Goal: Transaction & Acquisition: Purchase product/service

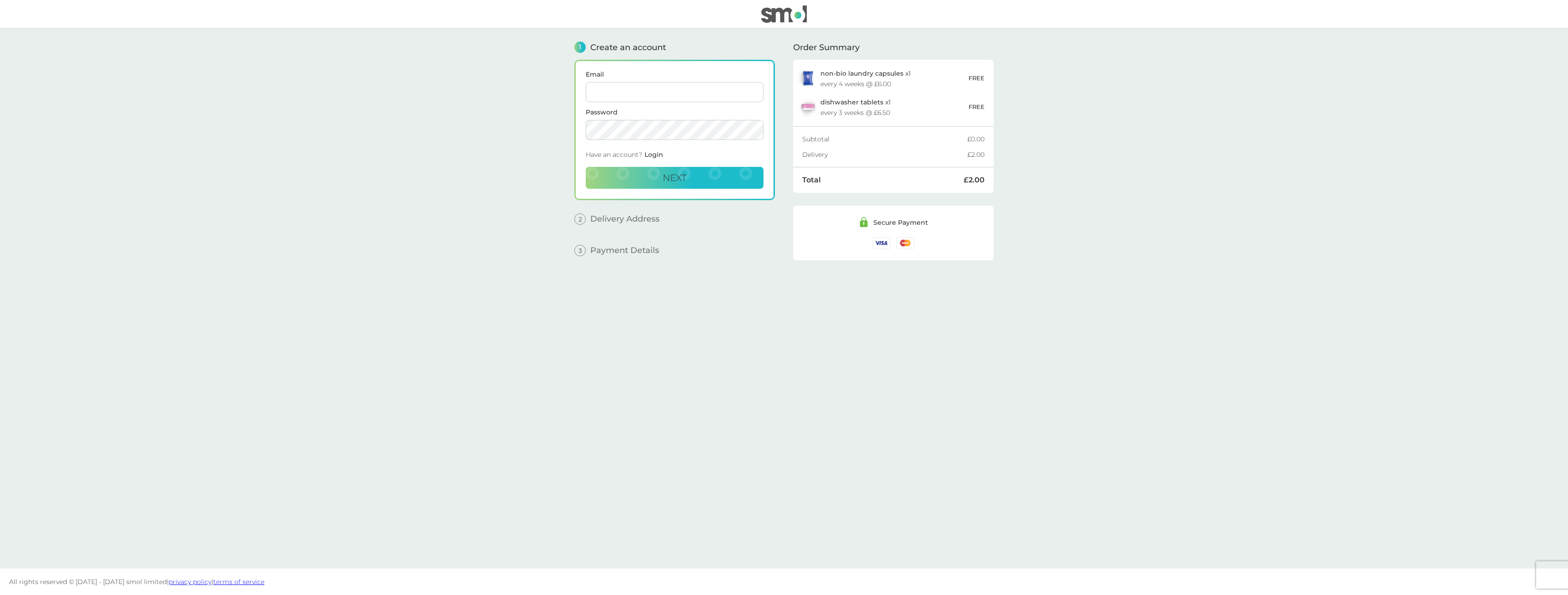
click at [646, 100] on input "Email" at bounding box center [674, 92] width 178 height 20
type input "[EMAIL_ADDRESS][DOMAIN_NAME]"
click at [645, 183] on button "Next" at bounding box center [674, 178] width 178 height 22
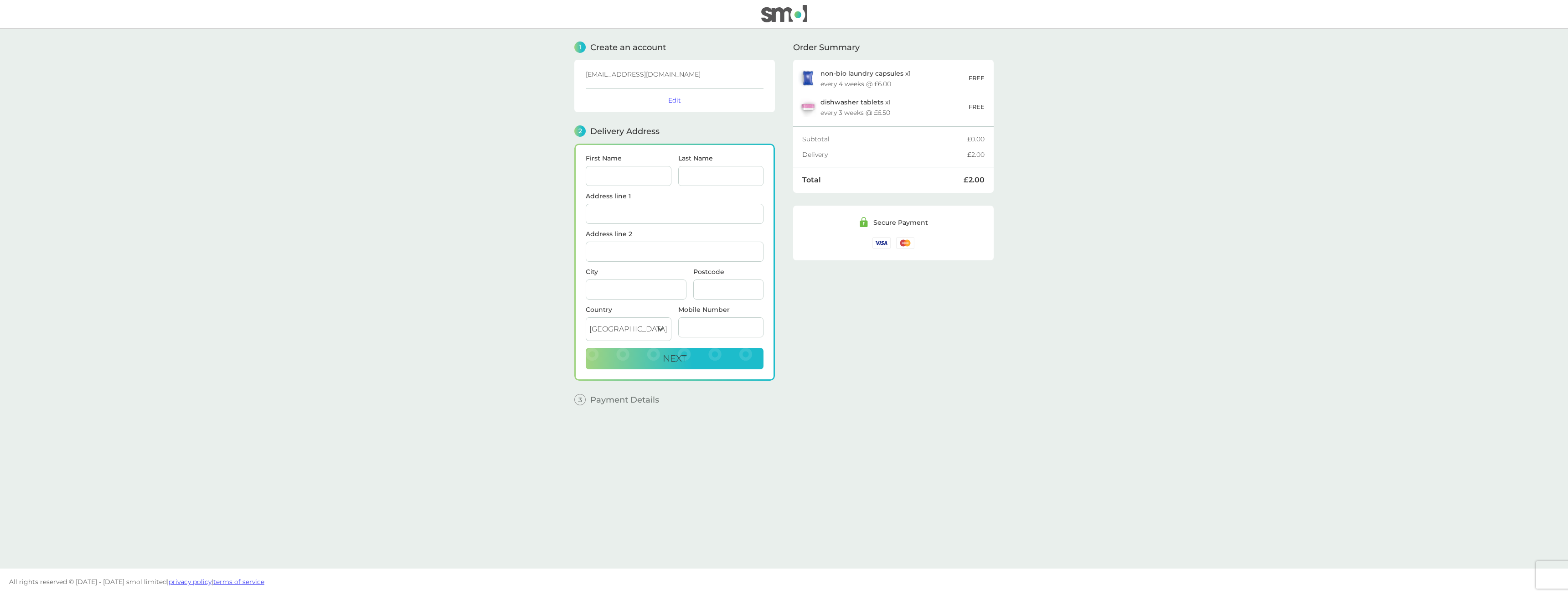
click at [613, 182] on input "First Name" at bounding box center [628, 176] width 86 height 20
type input "[PERSON_NAME]"
type input "H"
click at [625, 209] on input "Address line 1" at bounding box center [674, 214] width 178 height 20
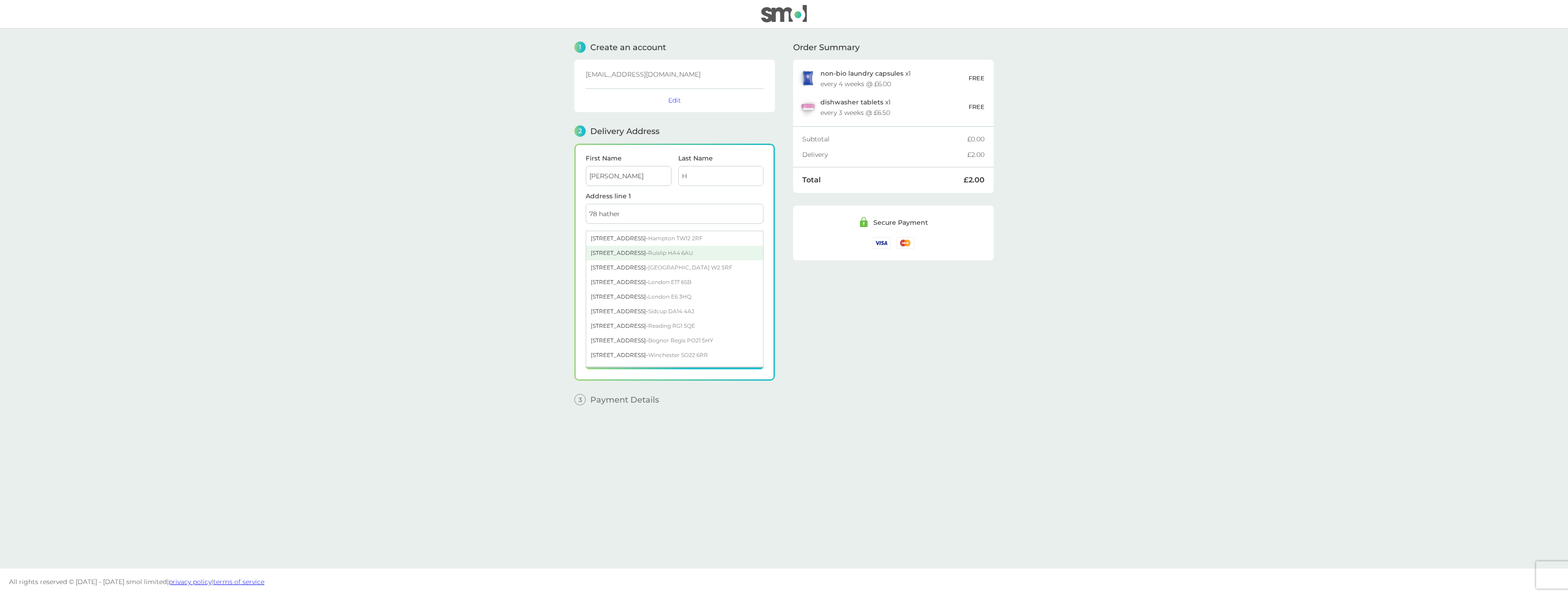
click at [636, 250] on div "78 Hatherleigh Road - Ruislip HA4 6AU" at bounding box center [674, 253] width 177 height 15
type input "[STREET_ADDRESS]"
type input "Ruislip"
type input "HA4 6AU"
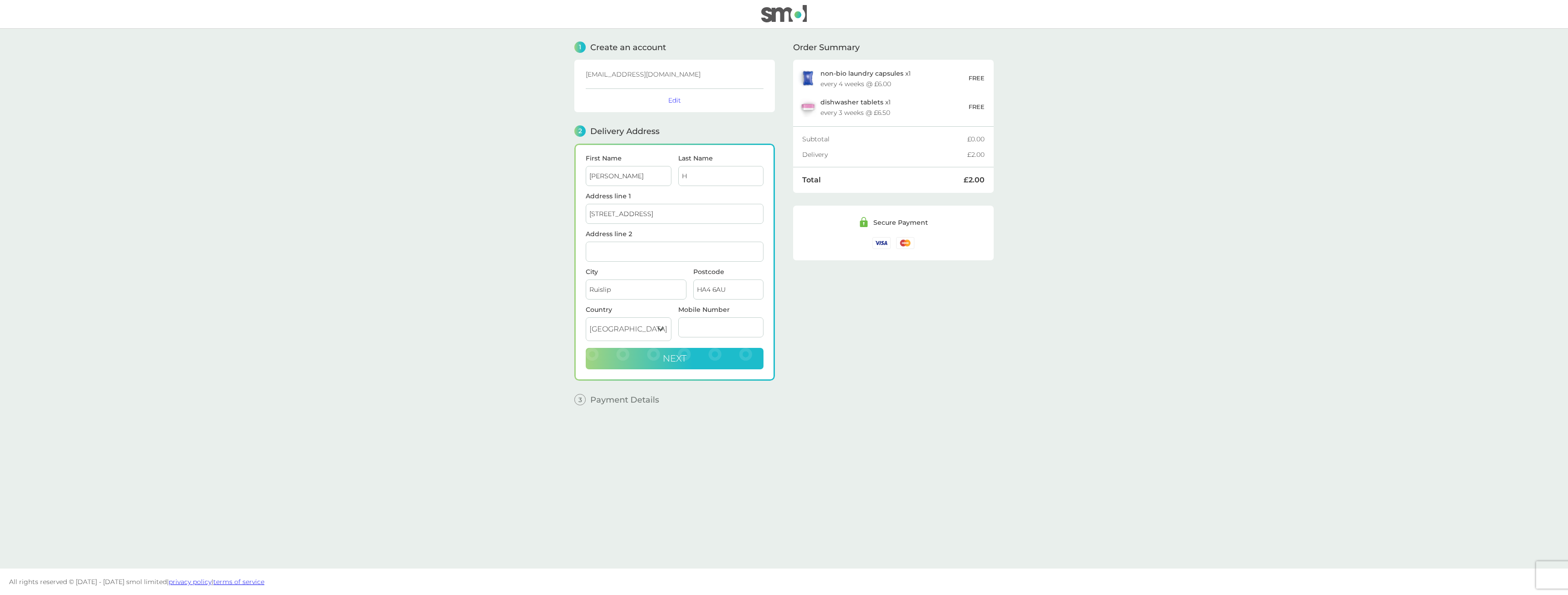
click at [724, 357] on button "Next" at bounding box center [674, 359] width 178 height 22
click at [724, 326] on input "Mobile Number" at bounding box center [721, 327] width 86 height 20
type input "07939185594"
type input "northolt"
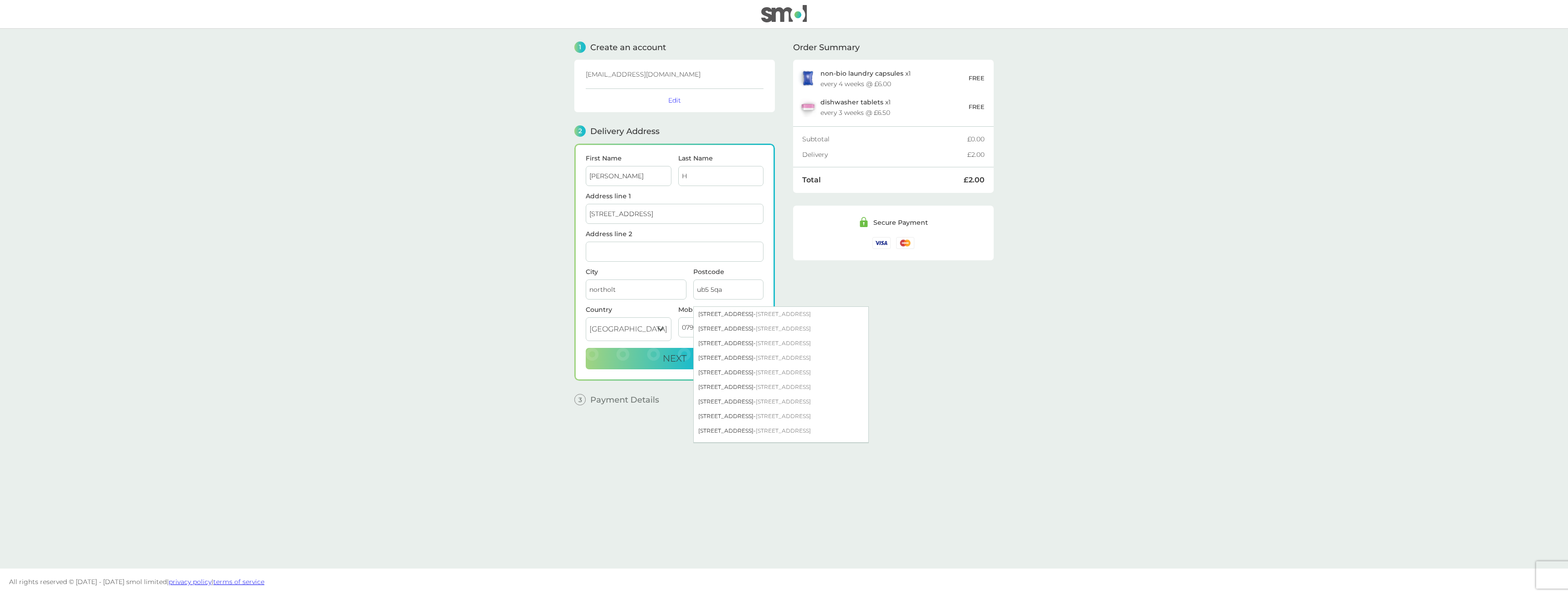
drag, startPoint x: 732, startPoint y: 294, endPoint x: 684, endPoint y: 293, distance: 48.0
click at [684, 293] on div "City northolt Postcode ub5 5qa 41 Lilliput Avenue - Northolt UB5 5QA 43 Lillipu…" at bounding box center [674, 287] width 184 height 38
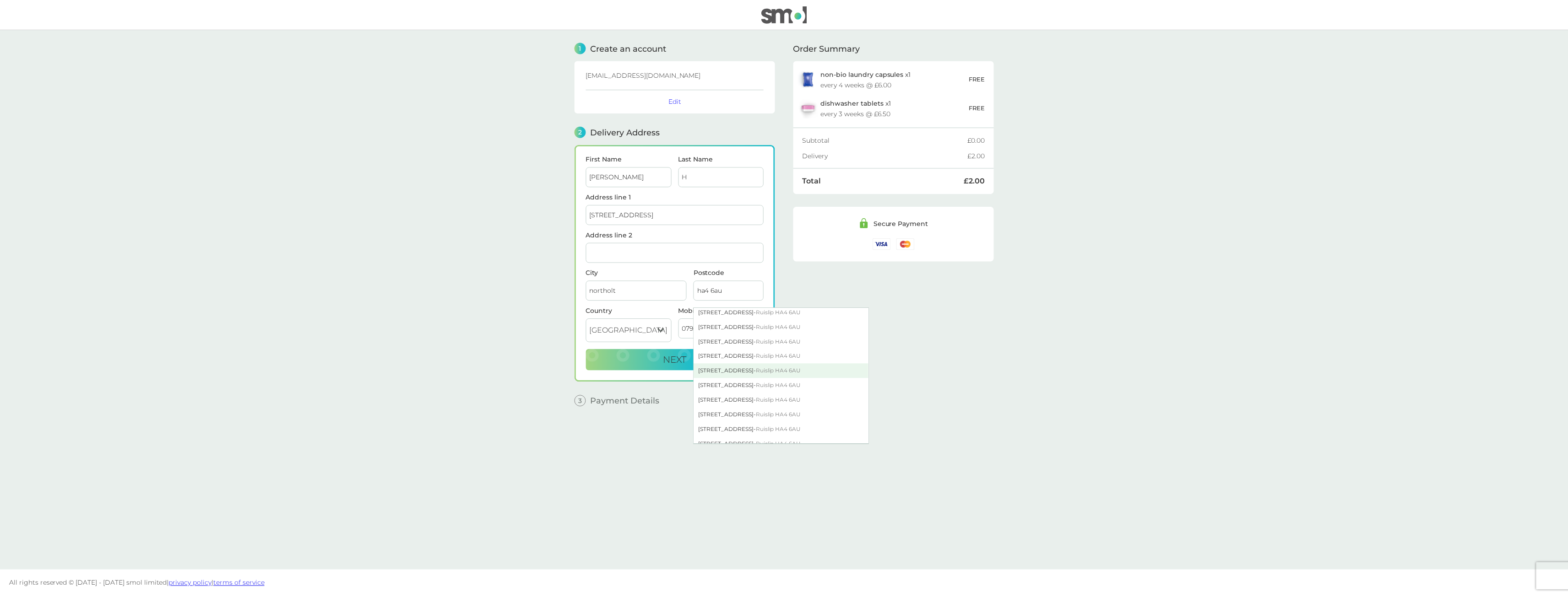
scroll to position [274, 0]
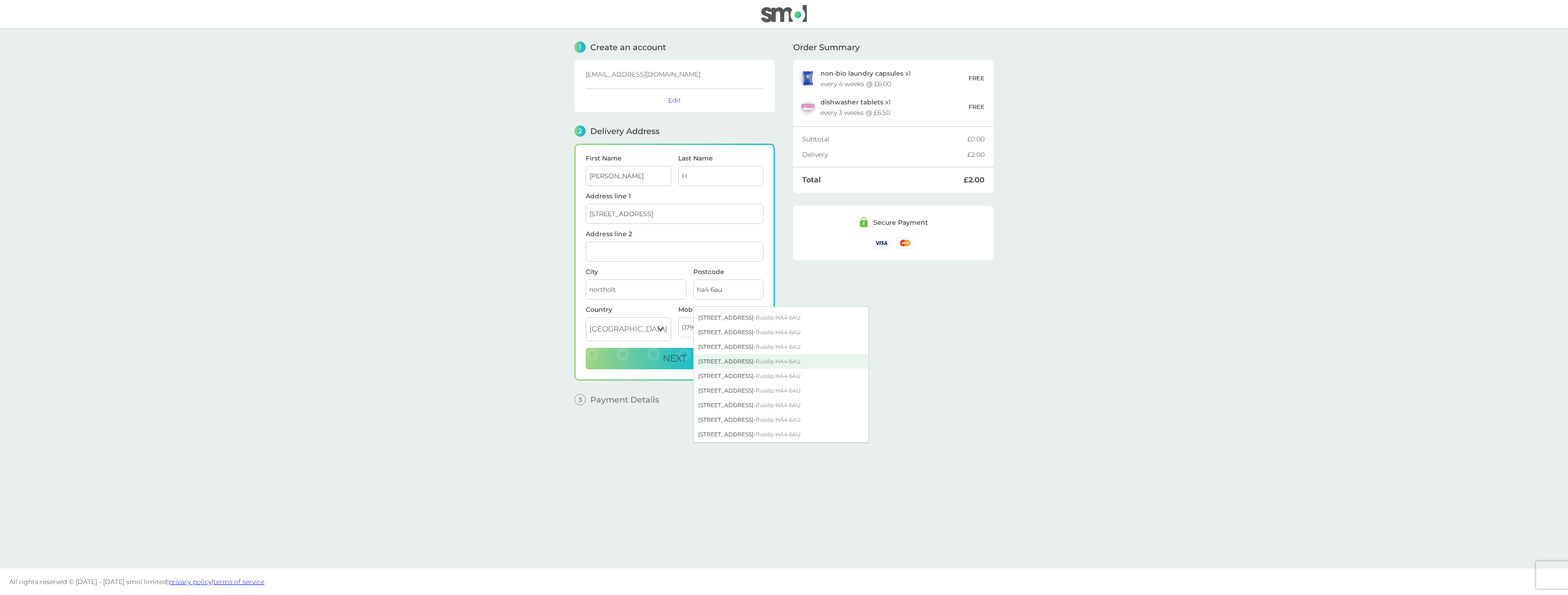
type input "ha4 6au"
click at [733, 364] on div "78 Hatherleigh Road - Ruislip HA4 6AU" at bounding box center [781, 362] width 175 height 15
type input "Ruislip"
type input "HA4 6AU"
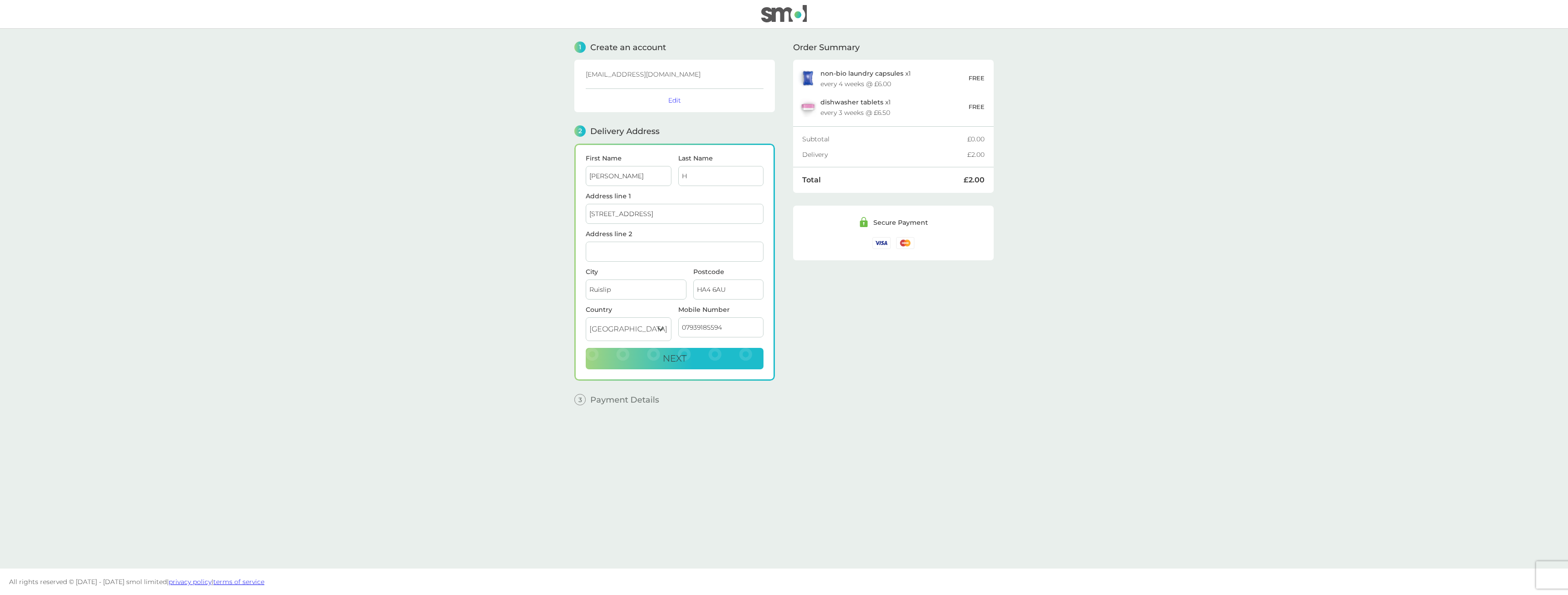
click at [733, 364] on button "Next" at bounding box center [674, 359] width 178 height 22
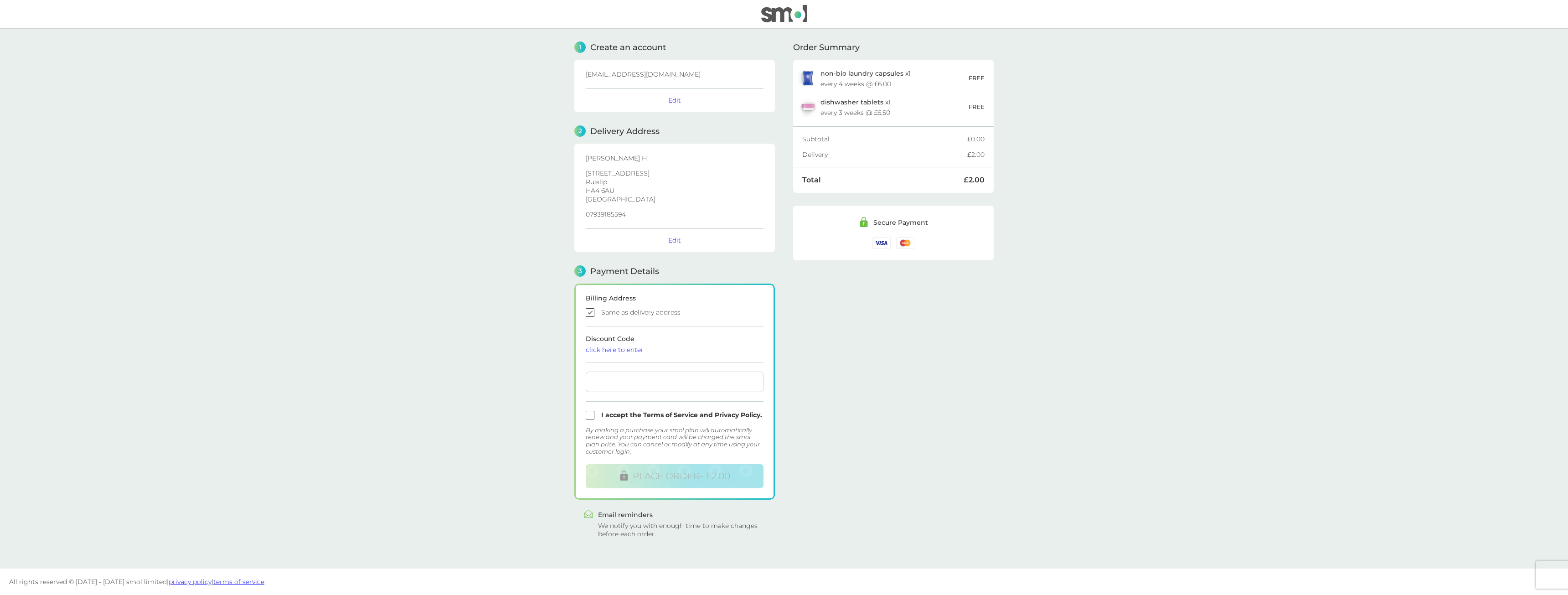
click at [612, 313] on input "checkbox" at bounding box center [674, 312] width 178 height 9
checkbox input "false"
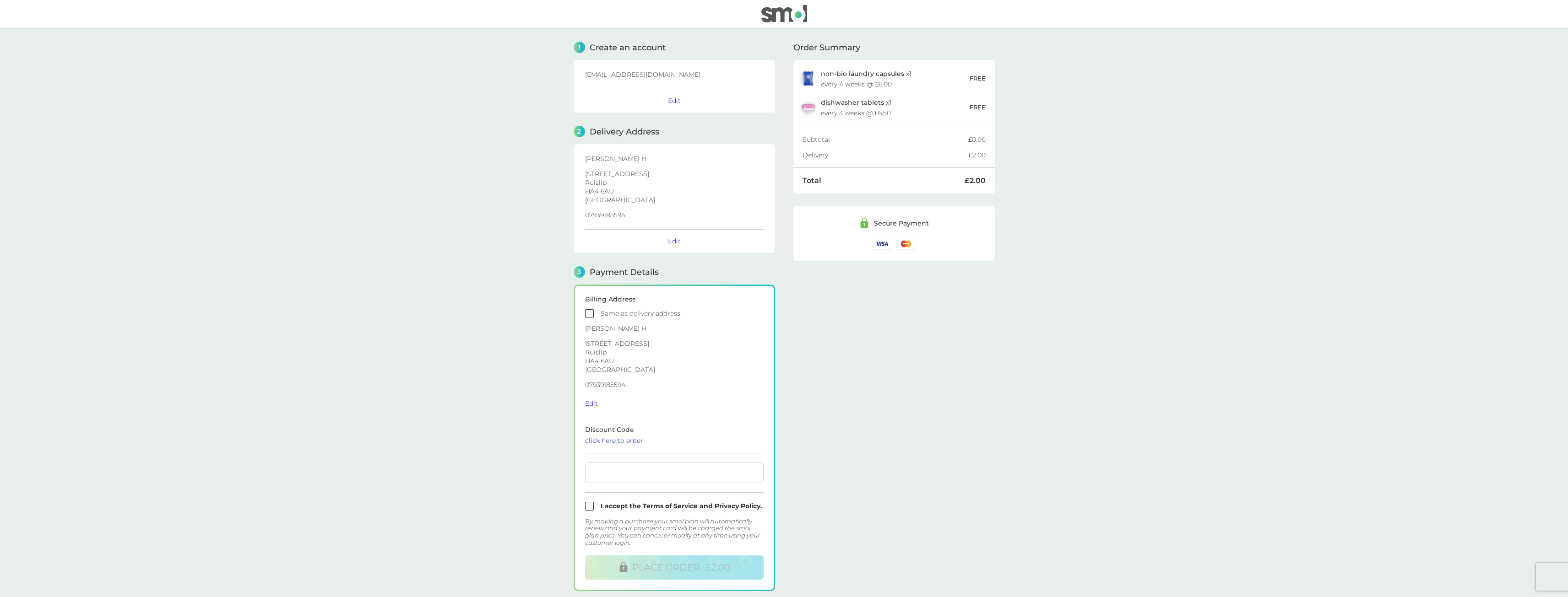
click at [589, 408] on form "Billing Address Same as delivery address Marcel H 78 Hatherleigh Road Ruislip H…" at bounding box center [674, 438] width 179 height 284
click at [592, 405] on button "Edit" at bounding box center [591, 403] width 13 height 8
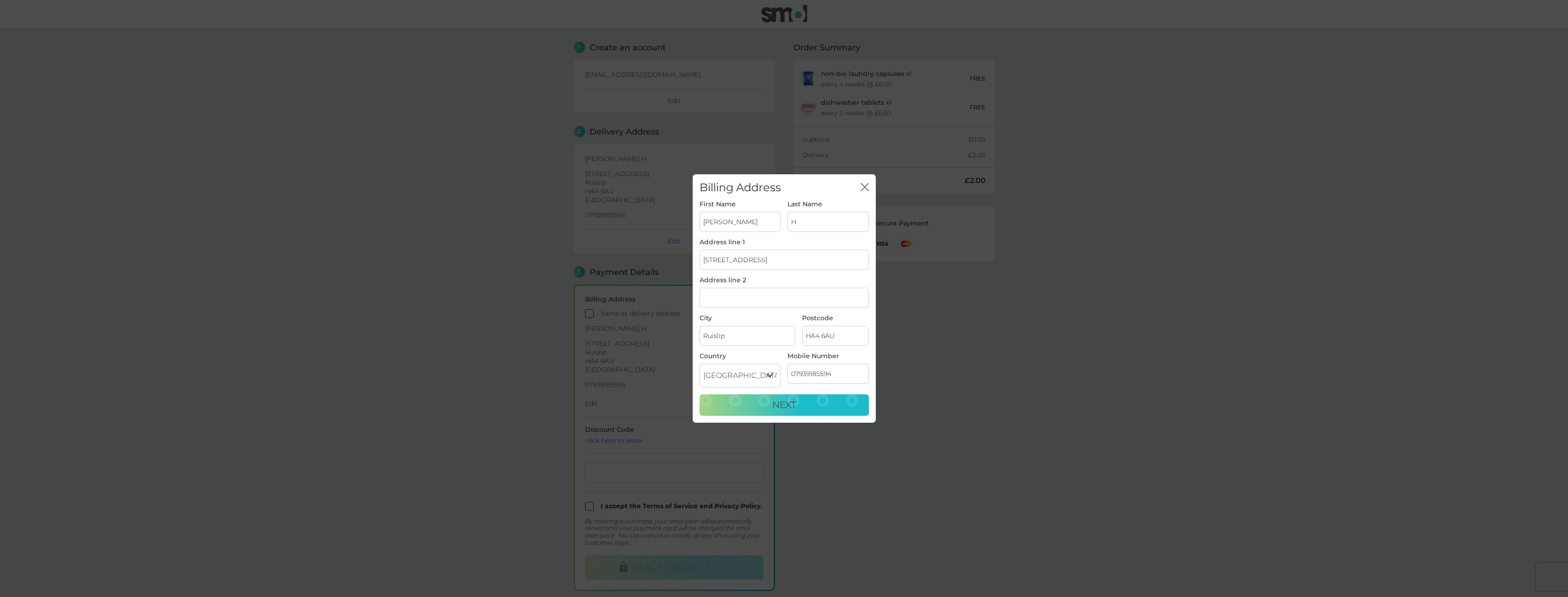
drag, startPoint x: 739, startPoint y: 219, endPoint x: 683, endPoint y: 224, distance: 56.2
click at [683, 224] on div "Billing Address close First Name Marcel Last Name H Address line 1 78 Hatherlei…" at bounding box center [784, 298] width 1568 height 597
type input "Alex"
click at [811, 228] on input "H" at bounding box center [828, 222] width 81 height 20
type input "nahani"
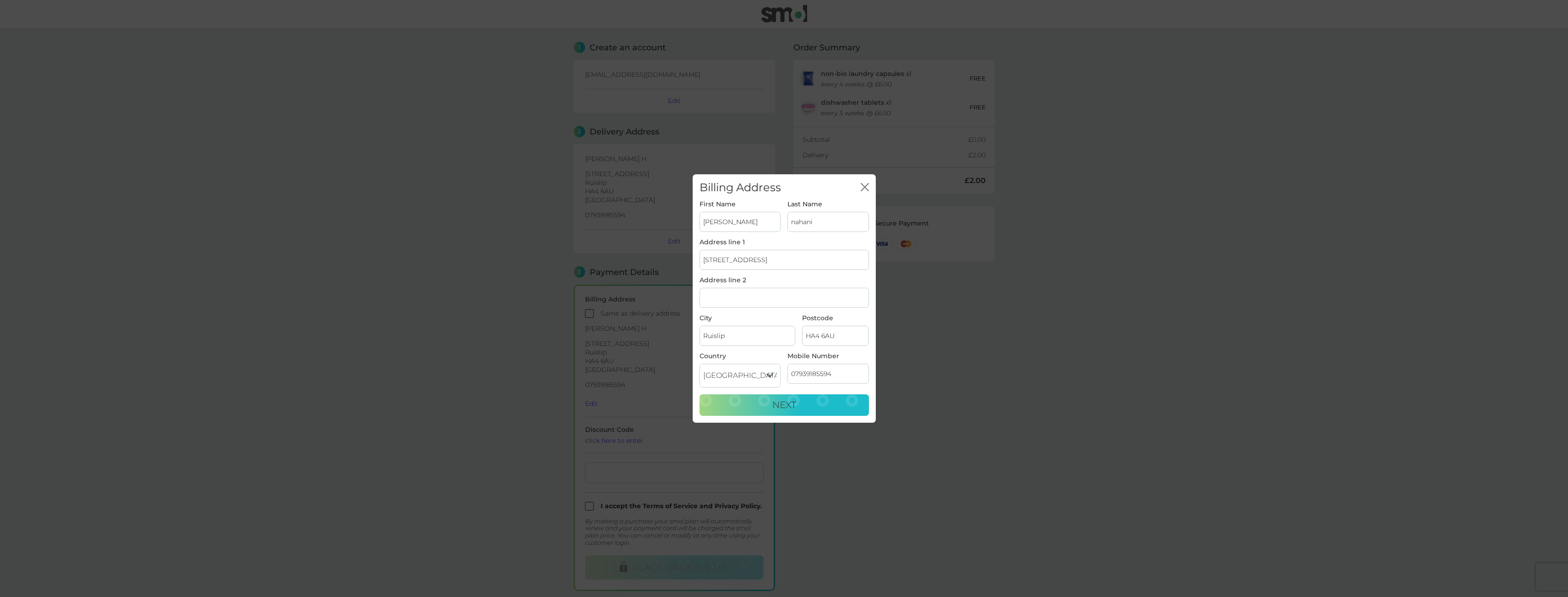
drag, startPoint x: 775, startPoint y: 260, endPoint x: 628, endPoint y: 274, distance: 147.7
click at [628, 274] on div "Billing Address close First Name Alex Last Name nahani Address line 1 78 Hather…" at bounding box center [784, 298] width 1568 height 597
click at [797, 287] on span "Northolt UB5 5QA" at bounding box center [790, 284] width 56 height 7
type input "126 Lilliput Avenue"
type input "Northolt"
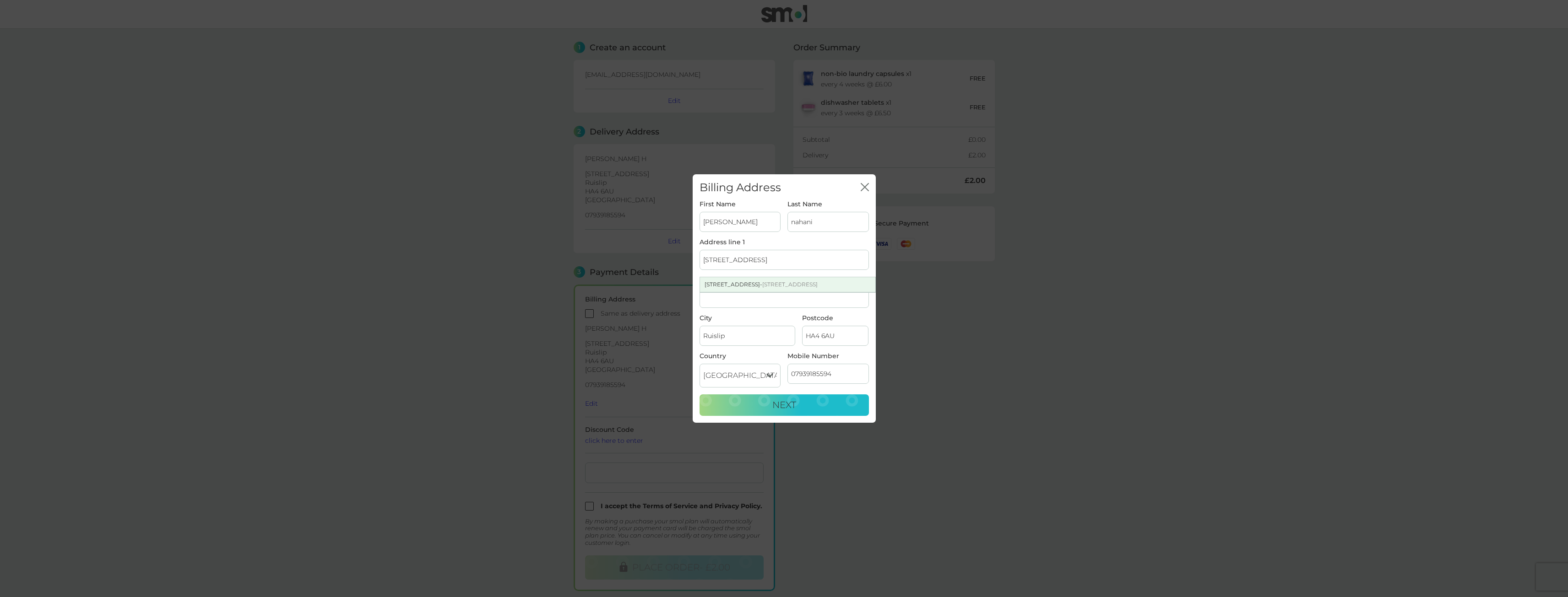
type input "UB5 5QA"
click at [786, 405] on span "Next" at bounding box center [784, 405] width 24 height 11
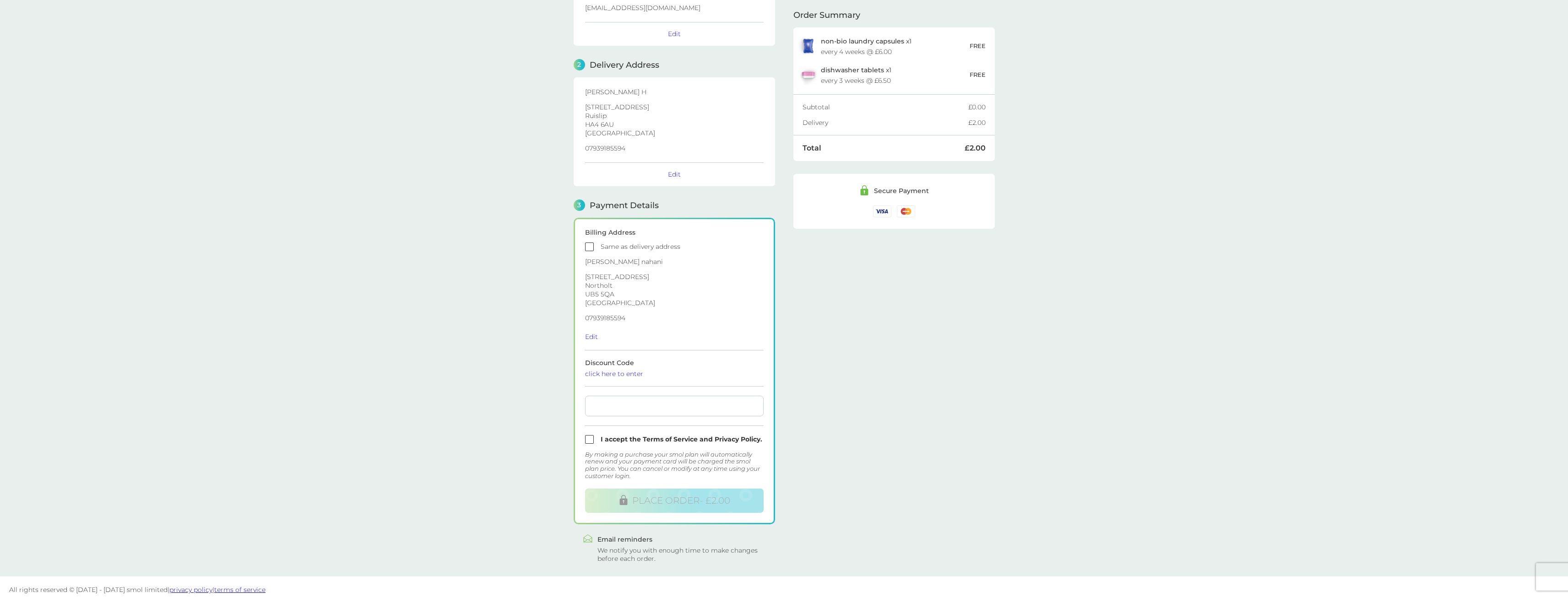
scroll to position [73, 0]
click at [690, 430] on input "checkbox" at bounding box center [674, 433] width 179 height 9
checkbox input "true"
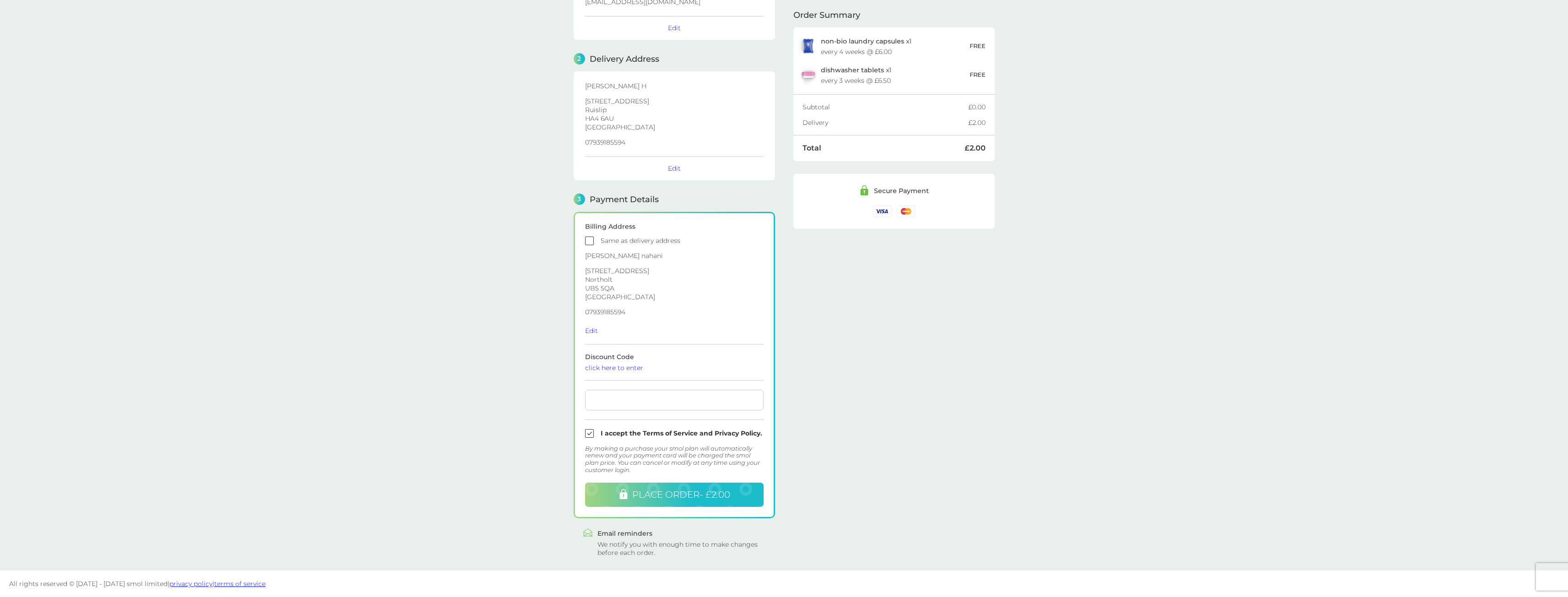
click at [712, 498] on span "PLACE ORDER - £2.00" at bounding box center [681, 495] width 98 height 11
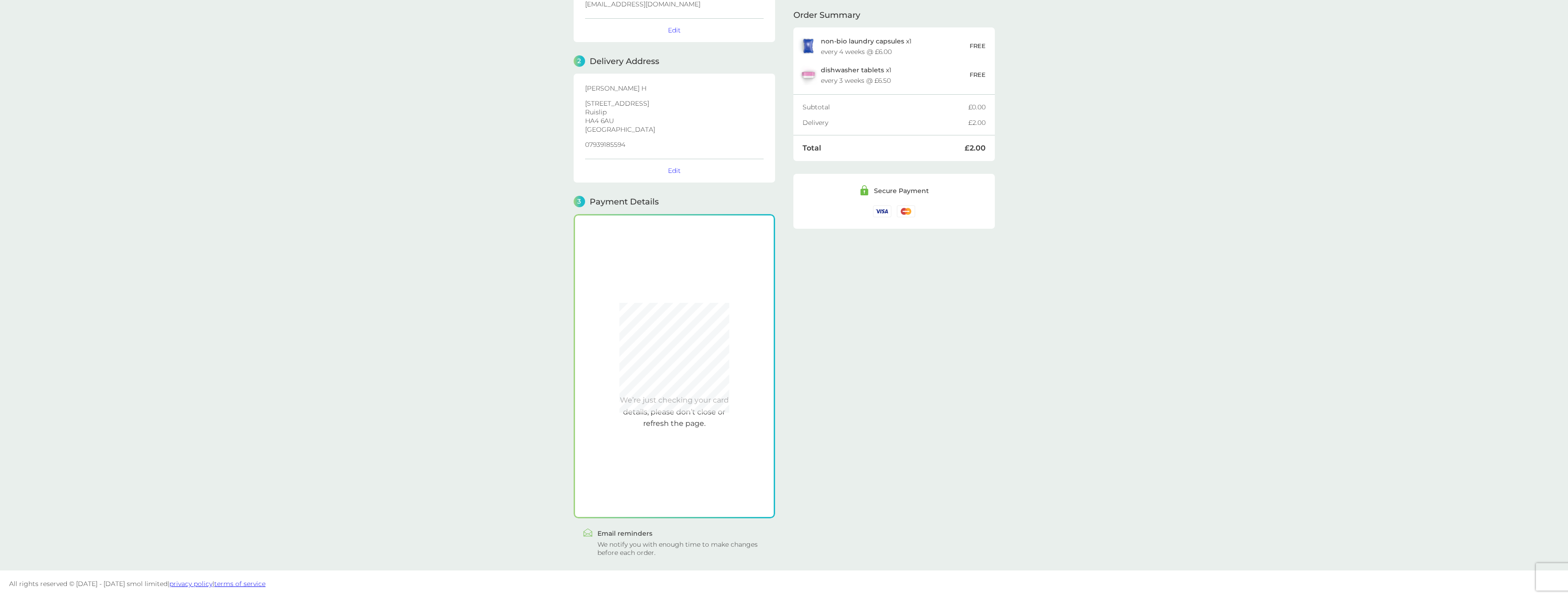
scroll to position [70, 0]
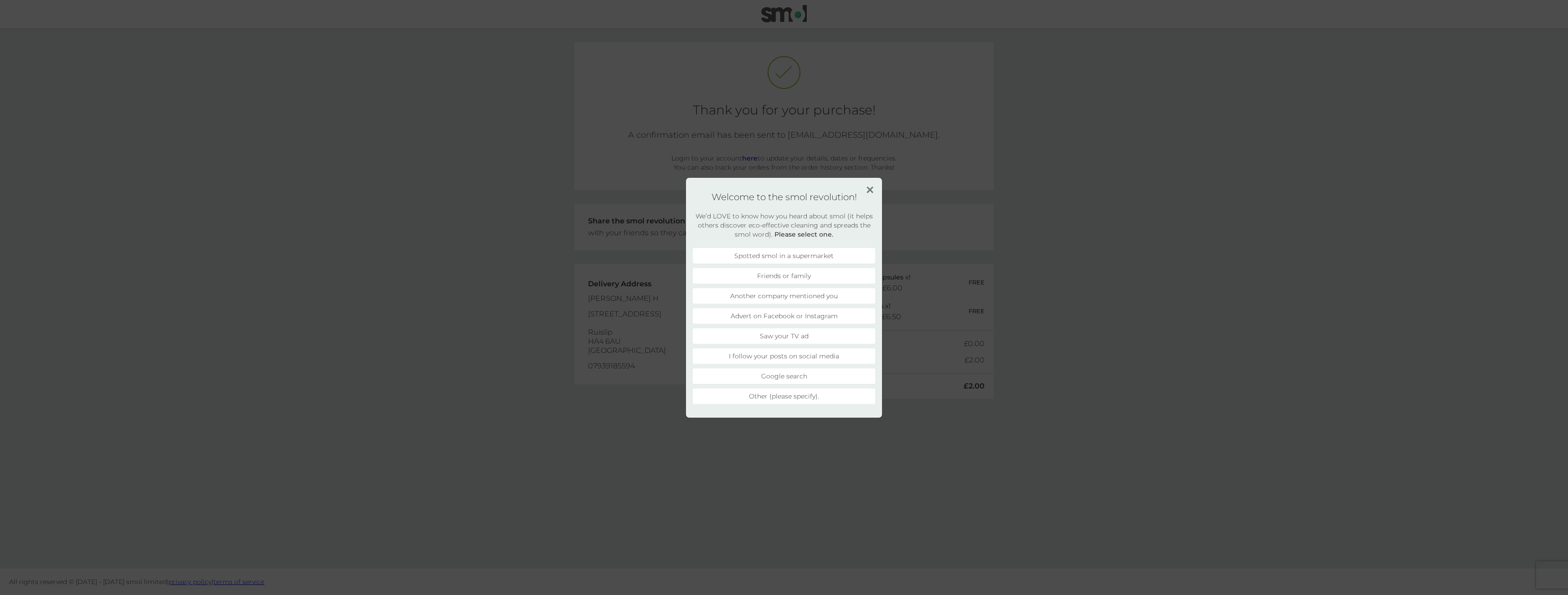
click at [872, 191] on img at bounding box center [870, 189] width 7 height 7
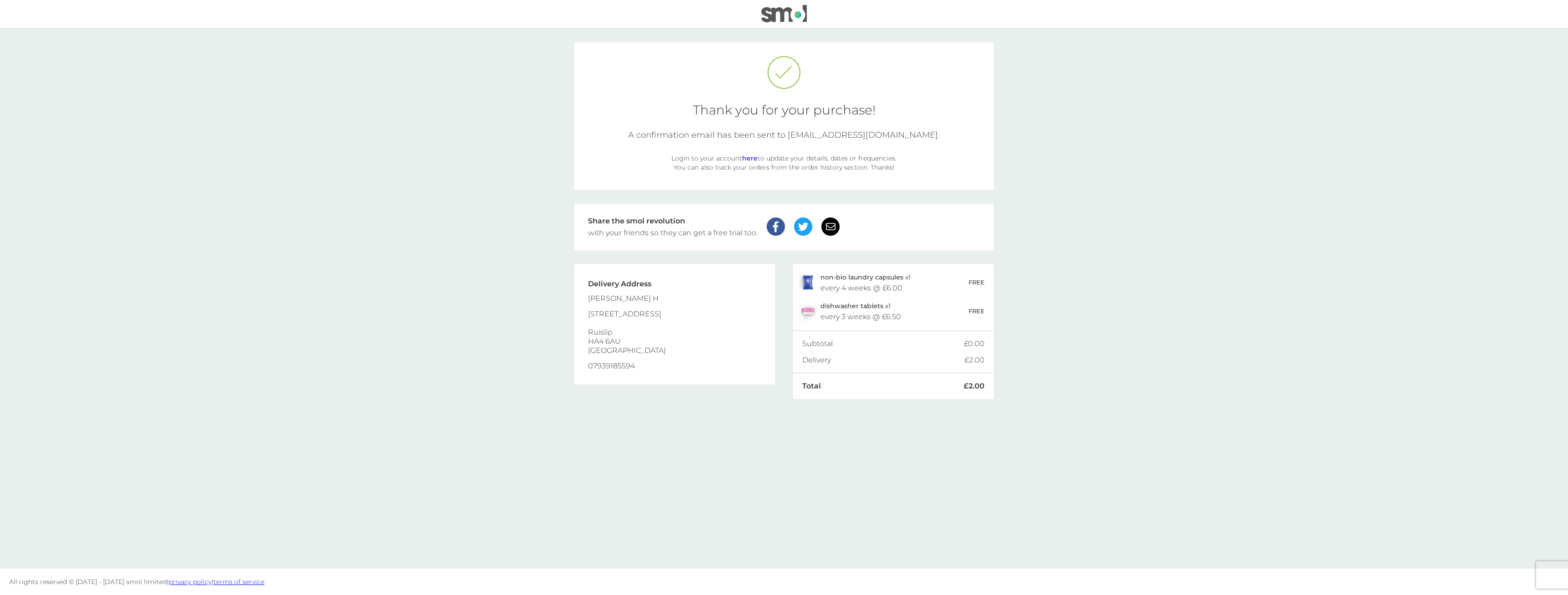
click at [784, 19] on img at bounding box center [784, 13] width 46 height 17
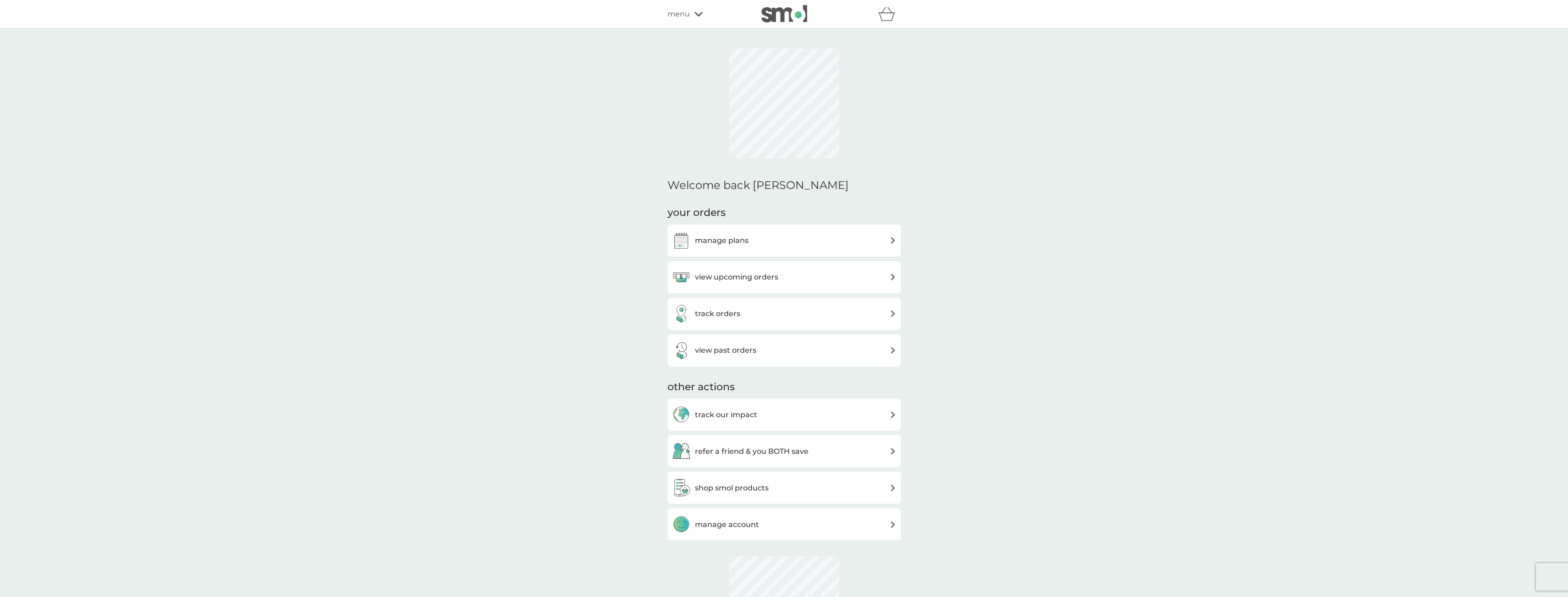
click at [784, 245] on div "manage plans view upcoming orders track orders view past orders" at bounding box center [784, 296] width 234 height 142
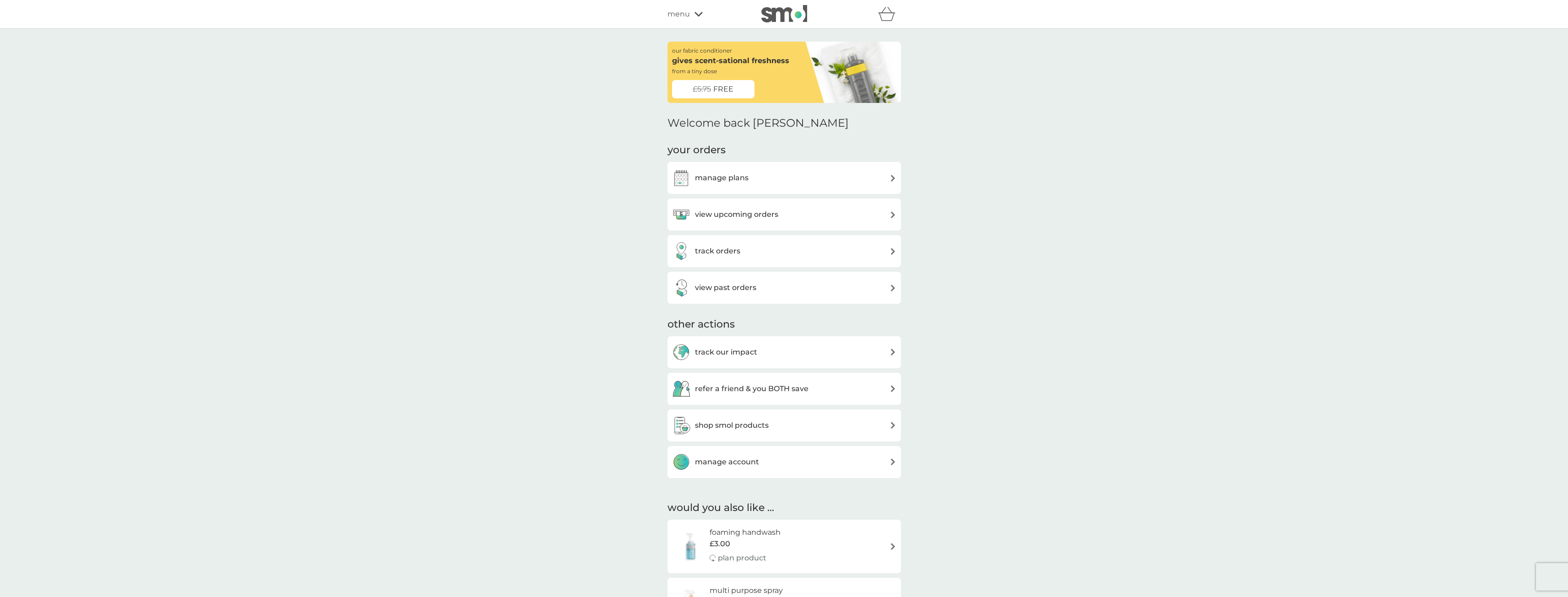
click at [825, 172] on div "manage plans" at bounding box center [784, 178] width 224 height 18
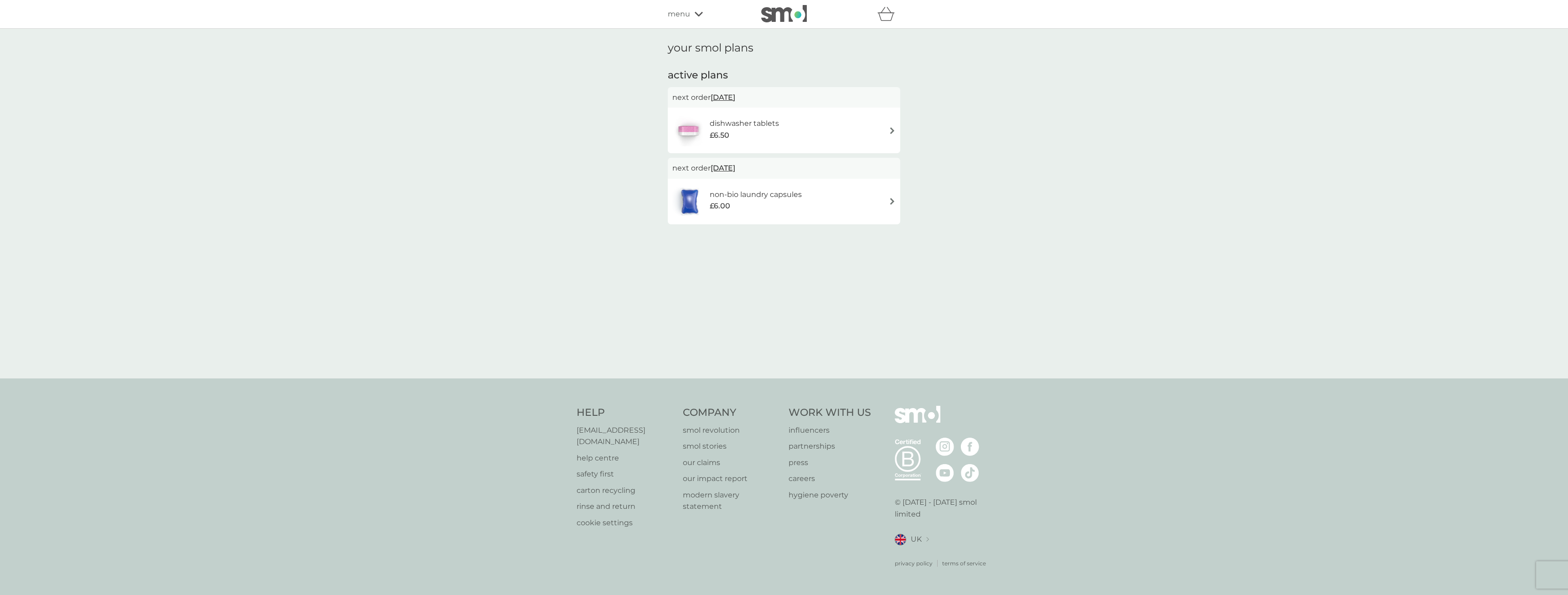
click at [818, 142] on div "dishwasher tablets £6.50" at bounding box center [784, 130] width 223 height 32
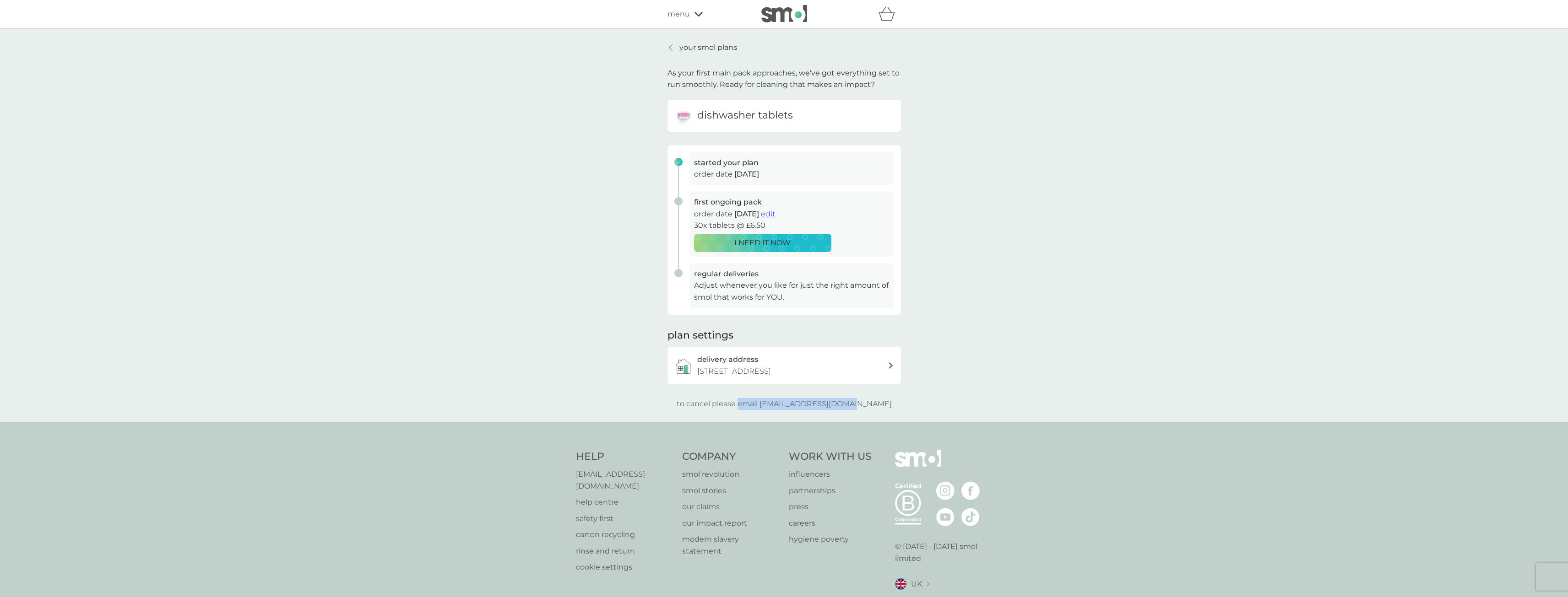
drag, startPoint x: 856, startPoint y: 405, endPoint x: 757, endPoint y: 410, distance: 99.1
click at [757, 410] on div "your smol plans As your first main pack approaches, we’ve got everything set to…" at bounding box center [784, 225] width 1568 height 394
click at [1079, 303] on div "your smol plans As your first main pack approaches, we’ve got everything set to…" at bounding box center [784, 225] width 1568 height 394
drag, startPoint x: 739, startPoint y: 213, endPoint x: 768, endPoint y: 214, distance: 29.0
click at [768, 214] on p "order date [DATE] edit" at bounding box center [792, 214] width 196 height 12
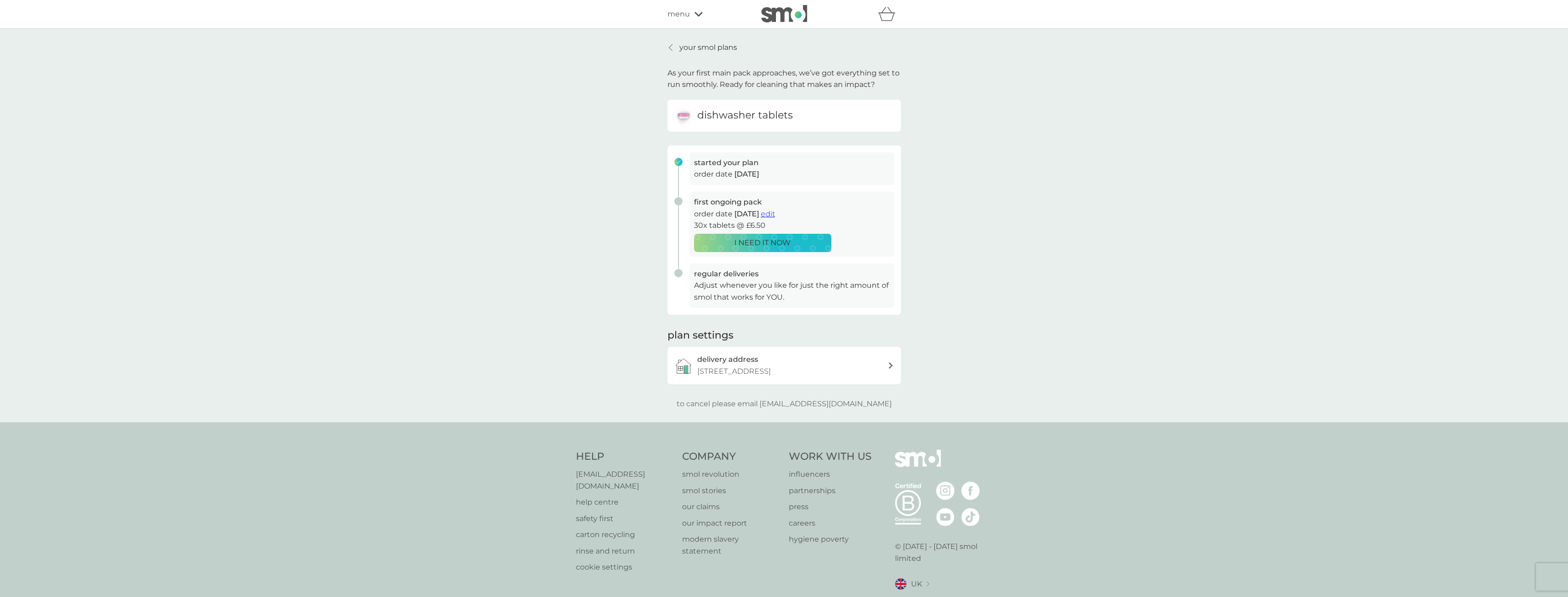
click at [999, 206] on div "your smol plans As your first main pack approaches, we’ve got everything set to…" at bounding box center [784, 225] width 1568 height 394
click at [688, 50] on p "your smol plans" at bounding box center [708, 47] width 57 height 12
